Goal: Information Seeking & Learning: Find specific fact

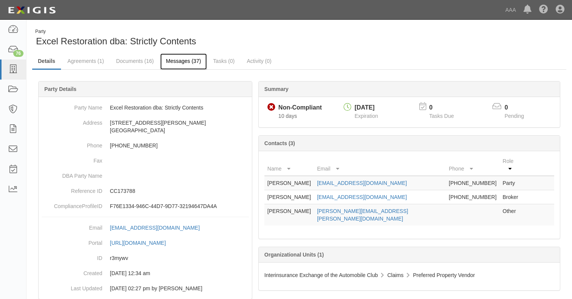
click at [169, 57] on link "Messages (37)" at bounding box center [183, 61] width 47 height 16
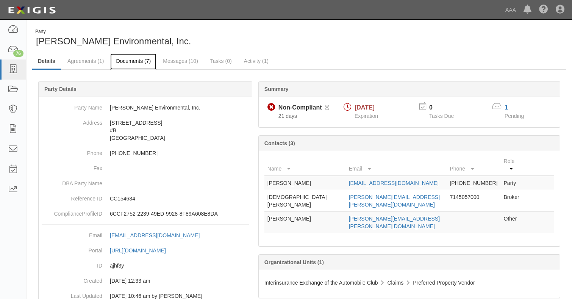
click at [149, 65] on link "Documents (7)" at bounding box center [133, 61] width 46 height 16
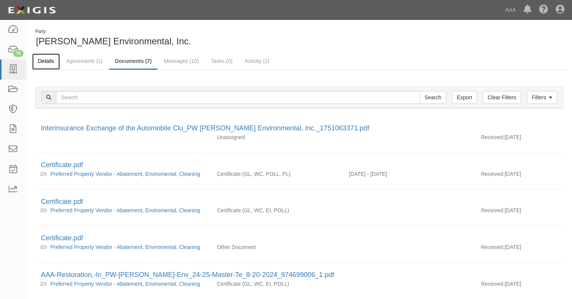
click at [53, 63] on link "Details" at bounding box center [46, 61] width 28 height 16
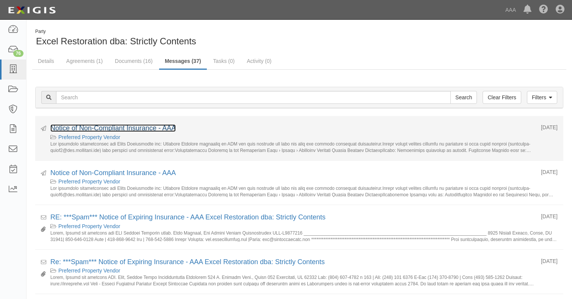
click at [134, 129] on link "Notice of Non-Compliant Insurance - AAA" at bounding box center [112, 128] width 125 height 8
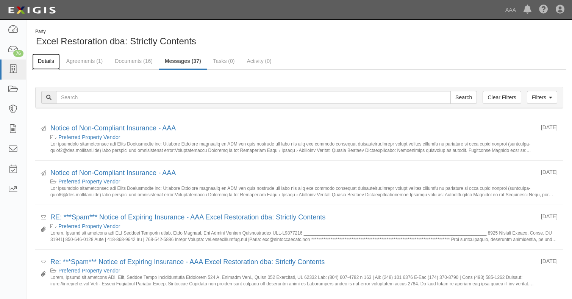
click at [53, 61] on link "Details" at bounding box center [46, 61] width 28 height 16
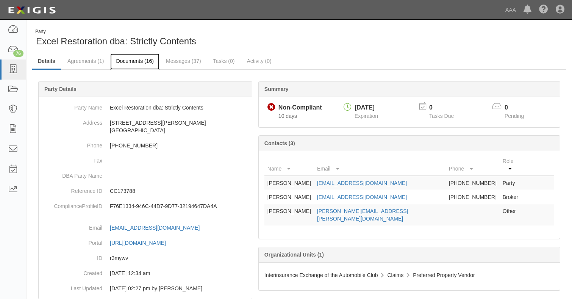
click at [146, 64] on link "Documents (16)" at bounding box center [134, 61] width 49 height 16
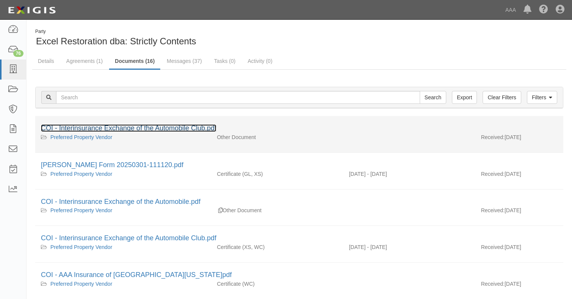
click at [210, 127] on link "COI - Interinsurance Exchange of the Automobile Club.pdf" at bounding box center [128, 128] width 175 height 8
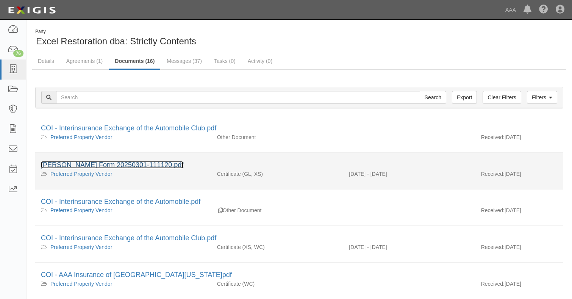
click at [110, 165] on link "[PERSON_NAME] Form 20250301-111120.pdf" at bounding box center [112, 165] width 142 height 8
click at [134, 162] on link "[PERSON_NAME] Form 20250301-111120.pdf" at bounding box center [112, 165] width 142 height 8
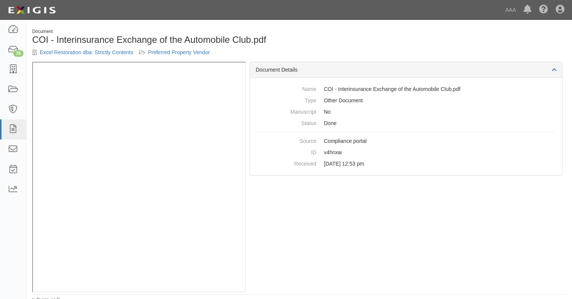
click at [370, 55] on div "Document COI - Interinsurance Exchange of the Automobile Club.pdf Excel Restora…" at bounding box center [299, 44] width 545 height 33
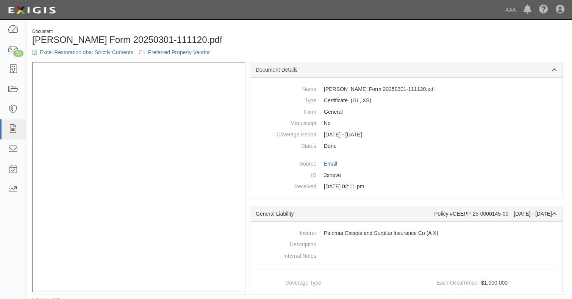
click at [339, 34] on div "Document [PERSON_NAME] Form 20250301-111120.pdf Excel Restoration dba: Strictly…" at bounding box center [299, 44] width 545 height 33
click at [505, 34] on div "Document [PERSON_NAME] Form 20250301-111120.pdf Excel Restoration dba: Strictly…" at bounding box center [299, 44] width 545 height 33
click at [11, 66] on icon at bounding box center [13, 69] width 11 height 9
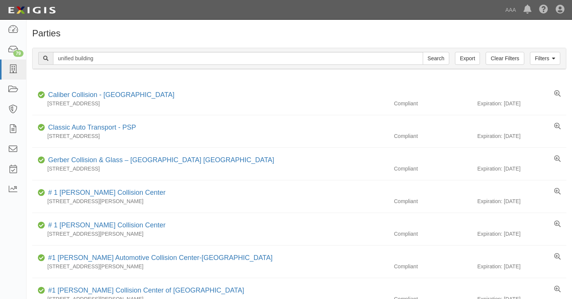
type input "unified building"
click at [423, 52] on input "Search" at bounding box center [436, 58] width 27 height 13
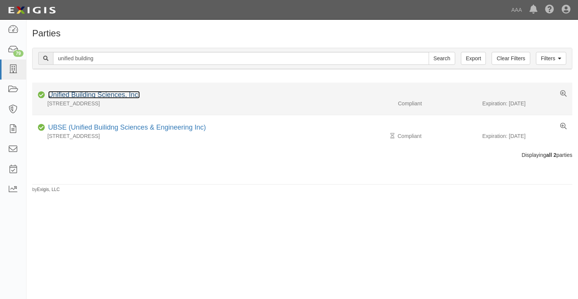
click at [120, 93] on link "Unified Building Sciences, Inc." at bounding box center [94, 95] width 92 height 8
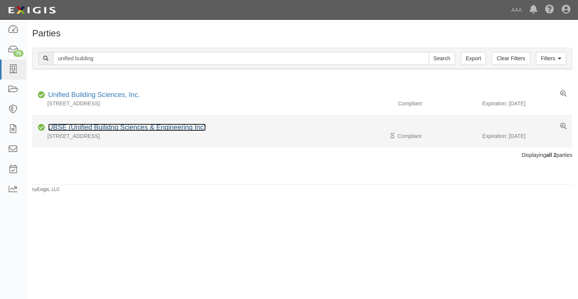
click at [92, 131] on link "UBSE (Unified Builidng Sciences & Engineering Inc)" at bounding box center [127, 127] width 158 height 8
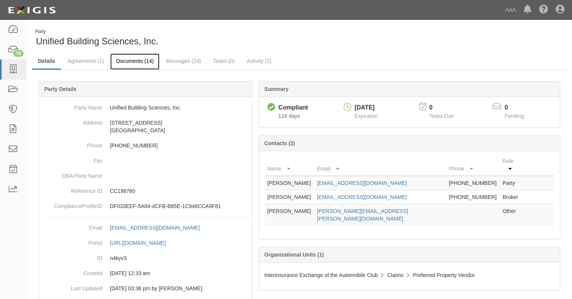
click at [128, 63] on link "Documents (14)" at bounding box center [134, 61] width 49 height 16
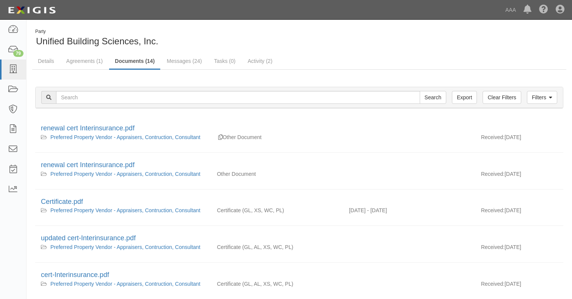
click at [402, 56] on ul "Details Agreements (1) Documents (14) Messages (24) Tasks (0) Activity (2)" at bounding box center [299, 61] width 534 height 16
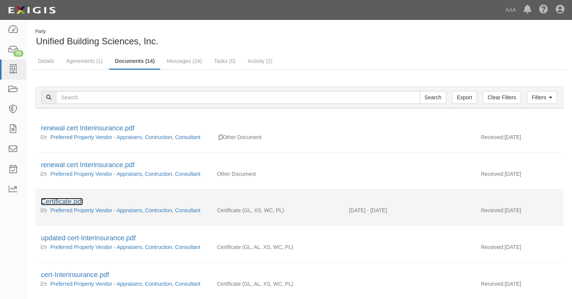
click at [66, 198] on link "Certificate.pdf" at bounding box center [62, 202] width 42 height 8
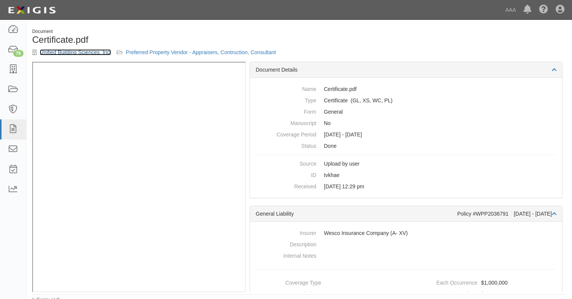
click at [86, 53] on link "Unified Building Sciences, Inc." at bounding box center [75, 52] width 71 height 6
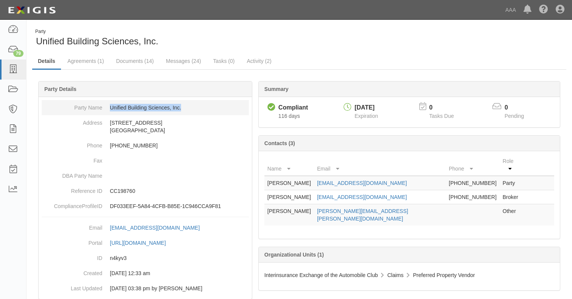
drag, startPoint x: 186, startPoint y: 107, endPoint x: 110, endPoint y: 111, distance: 76.6
click at [110, 111] on dd "Unified Building Sciences, Inc." at bounding box center [145, 107] width 207 height 15
copy dd "Unified Building Sciences, Inc."
click at [394, 56] on ul "Details Agreements (1) Documents (14) Messages (24) Tasks (0) Activity (2)" at bounding box center [299, 61] width 534 height 16
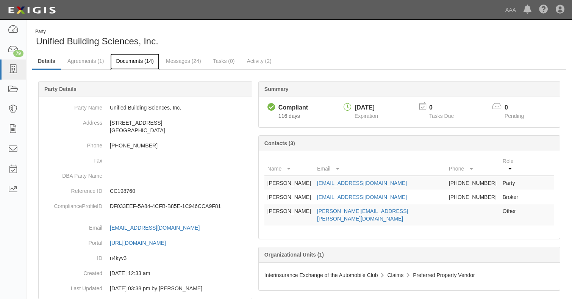
click at [140, 63] on link "Documents (14)" at bounding box center [134, 61] width 49 height 16
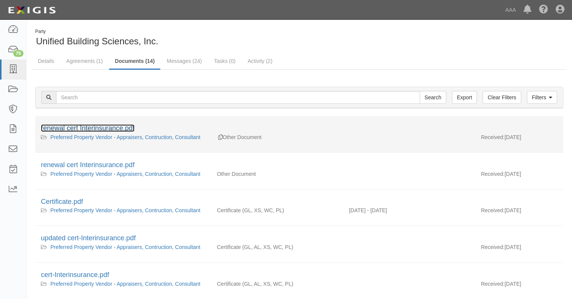
click at [80, 125] on link "renewal cert Interinsurance.pdf" at bounding box center [88, 128] width 94 height 8
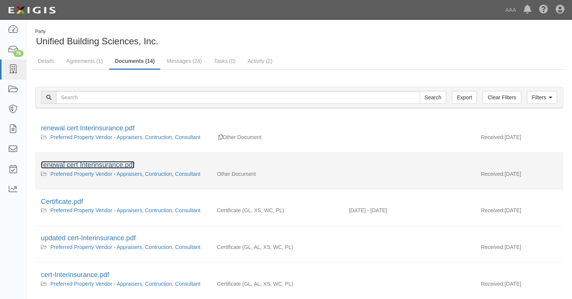
click at [92, 161] on link "renewal cert Interinsurance.pdf" at bounding box center [88, 165] width 94 height 8
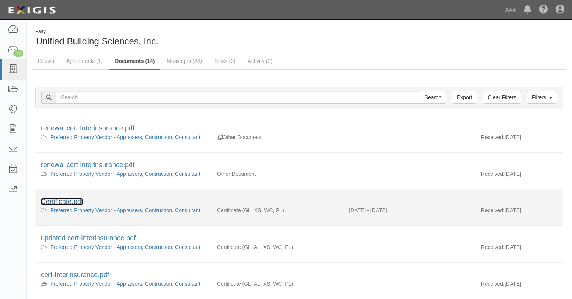
click at [69, 200] on link "Certificate.pdf" at bounding box center [62, 202] width 42 height 8
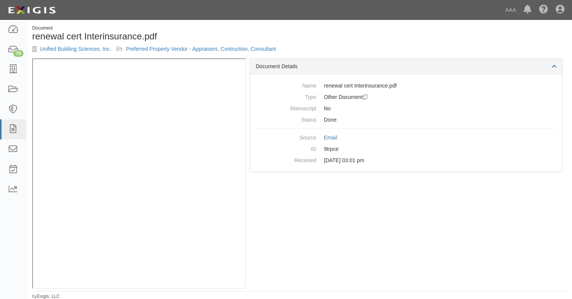
scroll to position [4, 0]
click at [377, 218] on div "Document Details Name renewal cert Interinsurance.pdf Type Other Document Dupli…" at bounding box center [406, 173] width 320 height 230
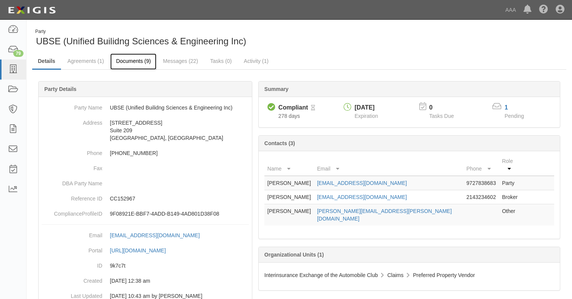
click at [138, 58] on link "Documents (9)" at bounding box center [133, 61] width 46 height 16
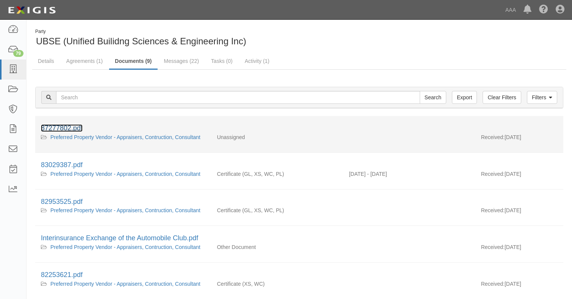
click at [66, 125] on link "87277802.pdf" at bounding box center [62, 128] width 42 height 8
